Goal: Task Accomplishment & Management: Complete application form

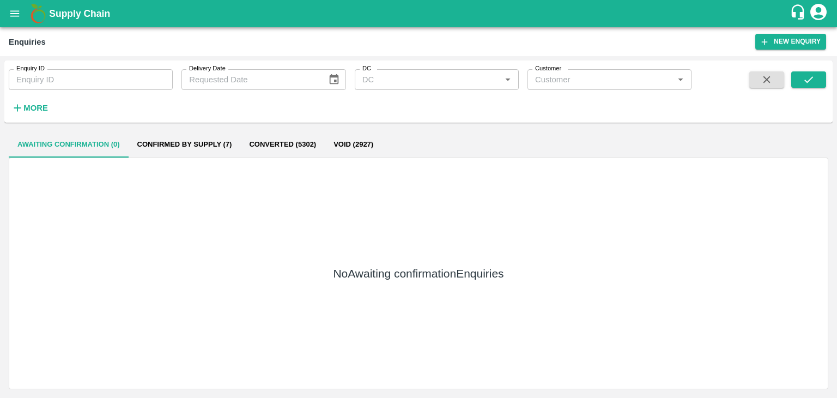
click at [803, 88] on button "submit" at bounding box center [808, 79] width 35 height 16
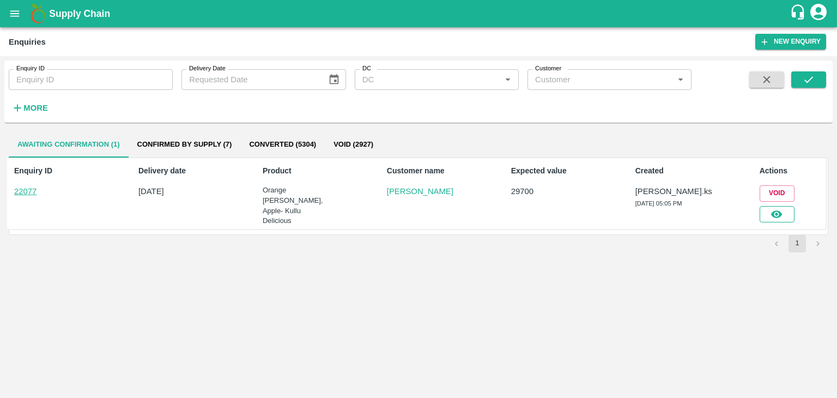
click at [775, 213] on icon "button" at bounding box center [776, 214] width 12 height 12
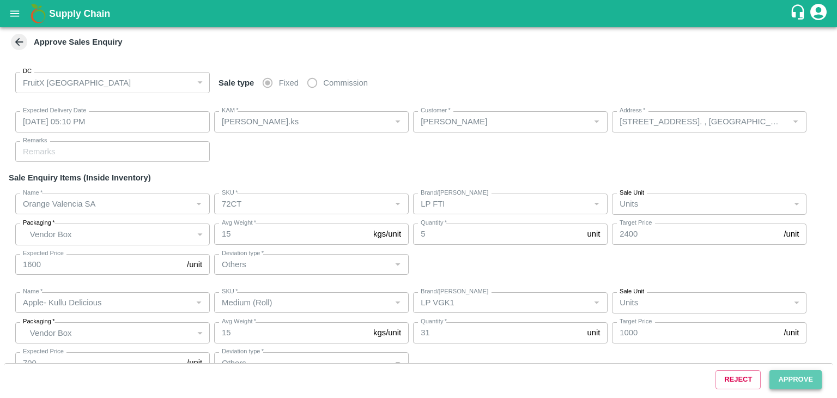
click at [776, 373] on button "Approve" at bounding box center [795, 379] width 52 height 19
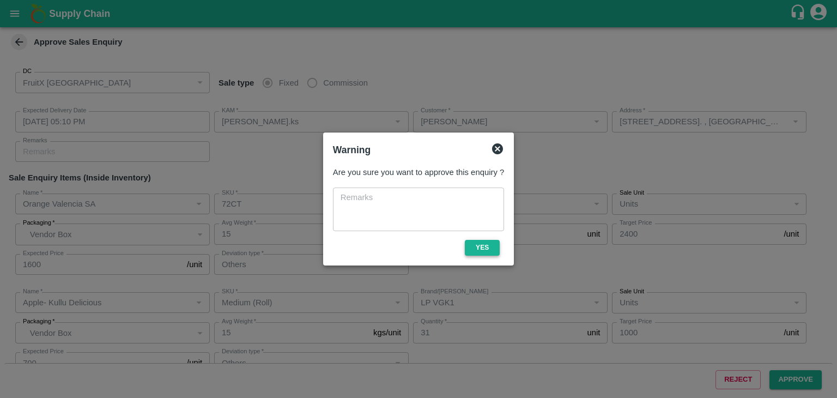
click at [474, 241] on button "Yes" at bounding box center [482, 248] width 35 height 16
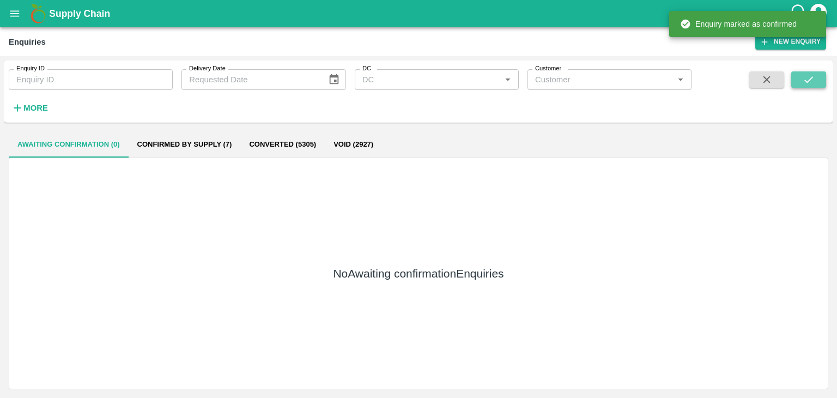
click at [811, 77] on icon "submit" at bounding box center [808, 80] width 12 height 12
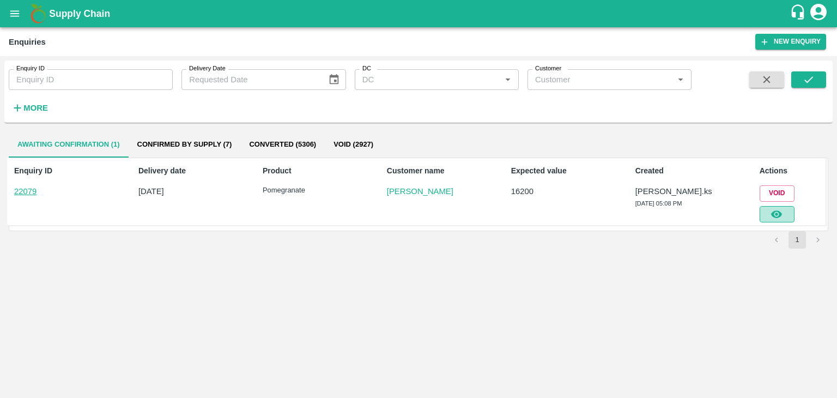
click at [771, 208] on icon "button" at bounding box center [776, 214] width 12 height 12
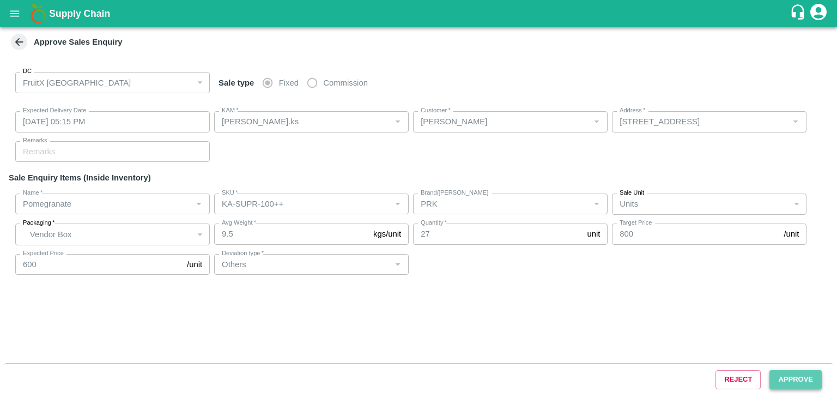
click at [791, 377] on button "Approve" at bounding box center [795, 379] width 52 height 19
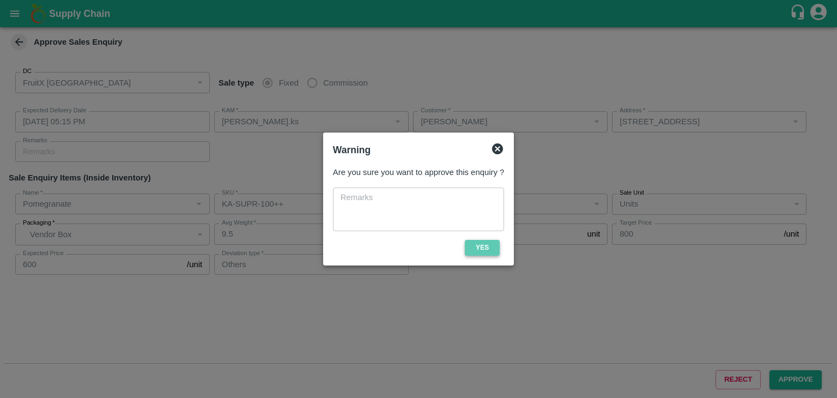
click at [486, 248] on button "Yes" at bounding box center [482, 248] width 35 height 16
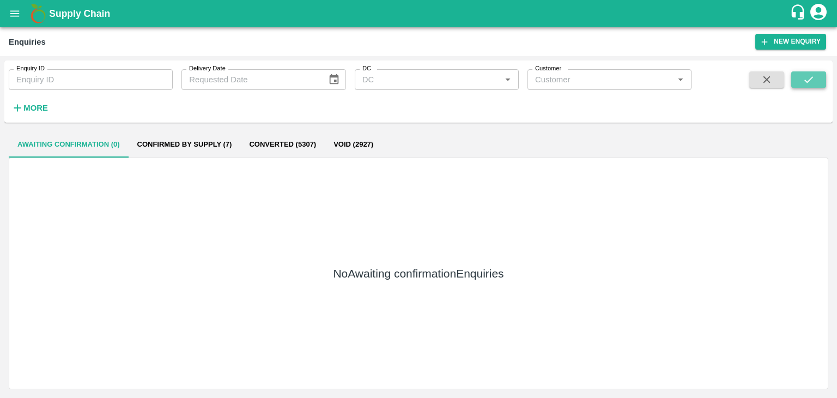
click at [800, 85] on button "submit" at bounding box center [808, 79] width 35 height 16
